Goal: Task Accomplishment & Management: Complete application form

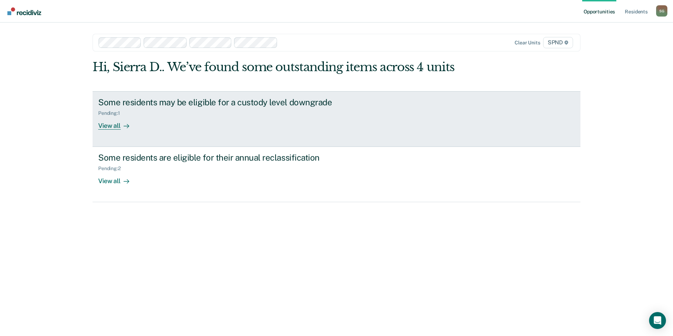
click at [139, 109] on div "Pending : 1" at bounding box center [221, 111] width 247 height 9
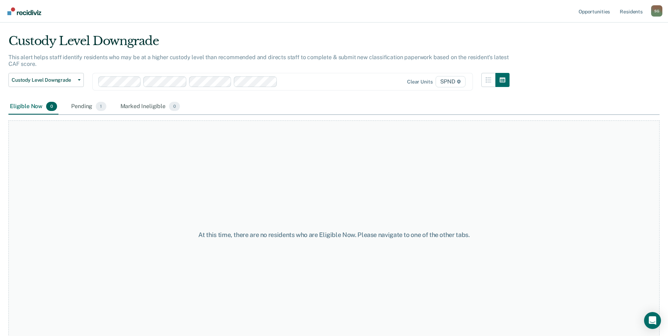
scroll to position [28, 0]
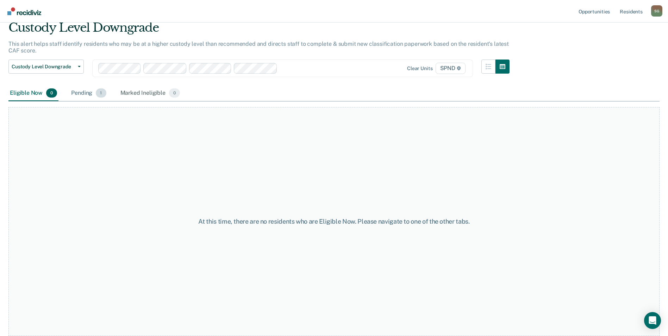
click at [80, 94] on div "Pending 1" at bounding box center [89, 93] width 38 height 15
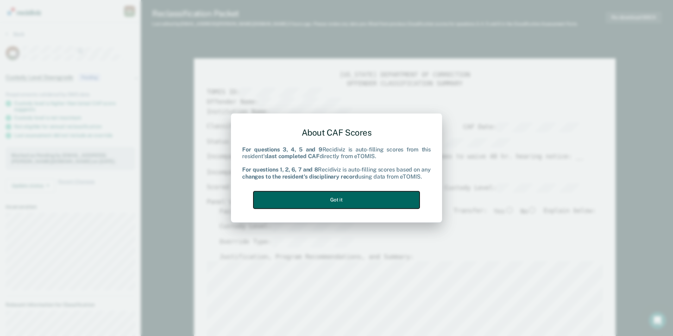
click at [367, 198] on button "Got it" at bounding box center [337, 199] width 166 height 17
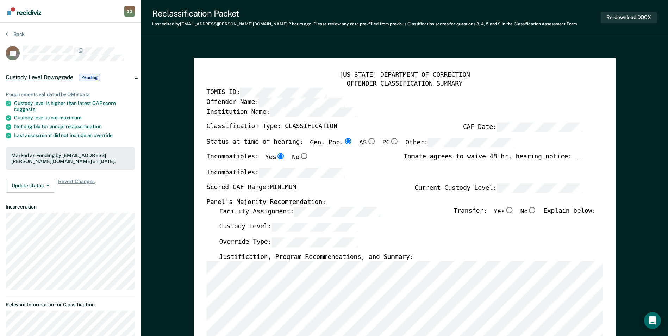
type textarea "x"
radio input "false"
click at [537, 209] on input "No" at bounding box center [532, 210] width 9 height 6
type textarea "x"
radio input "true"
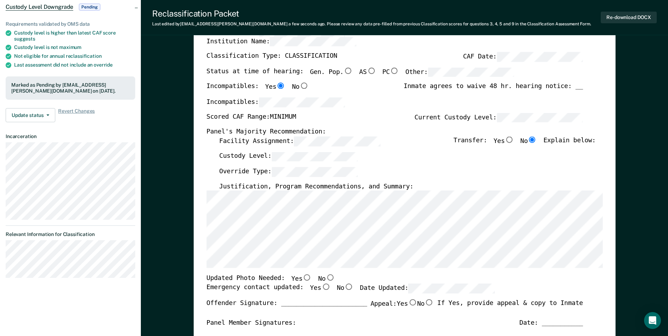
scroll to position [106, 0]
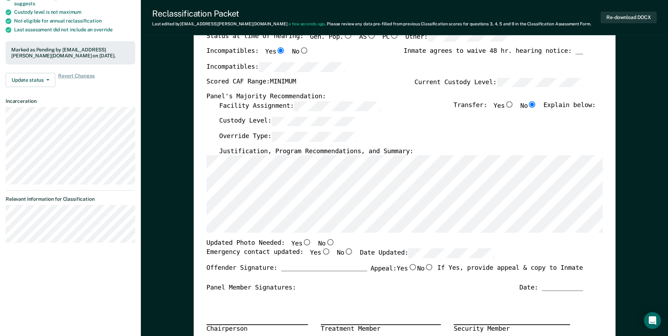
click at [205, 234] on div "[US_STATE] DEPARTMENT OF CORRECTION OFFENDER CLASSIFICATION SUMMARY TOMIS ID: O…" at bounding box center [405, 228] width 422 height 550
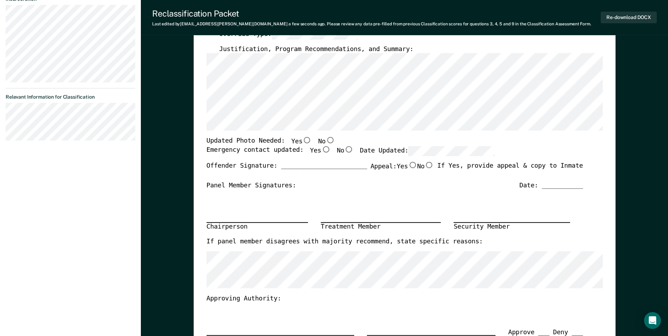
scroll to position [211, 0]
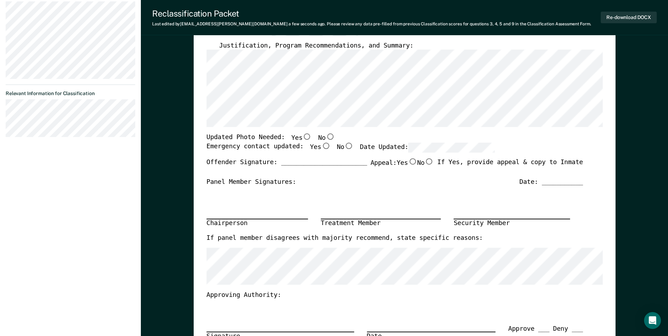
click at [302, 137] on input "Yes" at bounding box center [306, 137] width 9 height 6
type textarea "x"
radio input "true"
click at [321, 149] on input "Yes" at bounding box center [325, 146] width 9 height 6
type textarea "x"
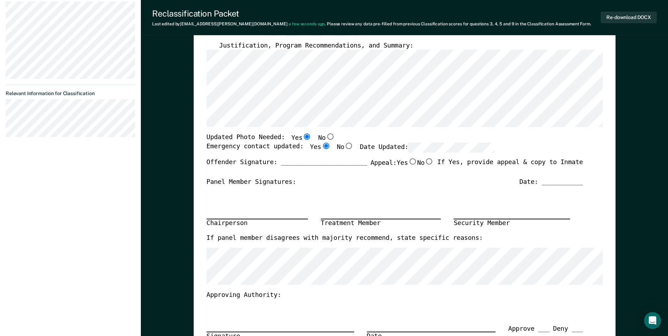
radio input "true"
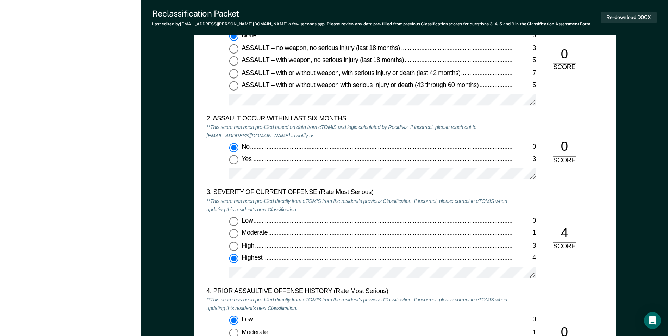
scroll to position [739, 0]
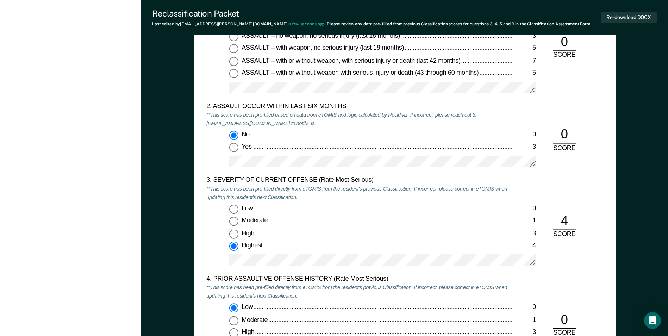
type textarea "x"
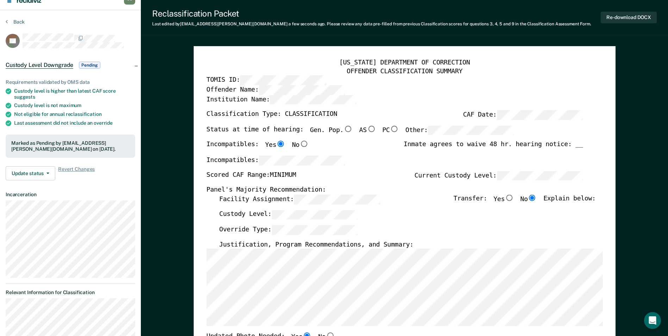
scroll to position [0, 0]
